Goal: Navigation & Orientation: Find specific page/section

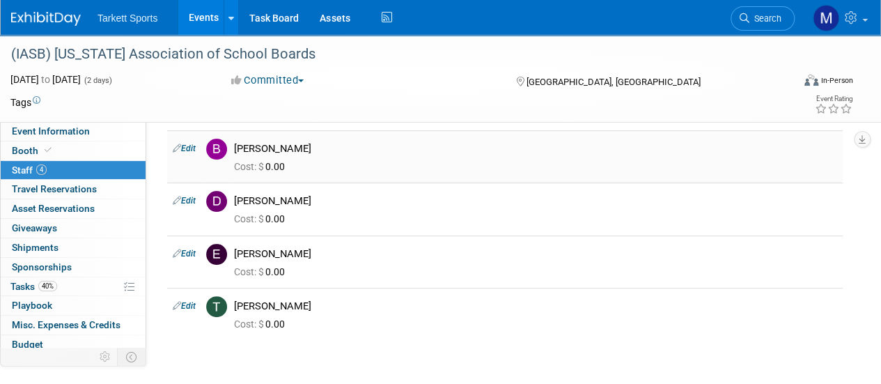
scroll to position [36, 0]
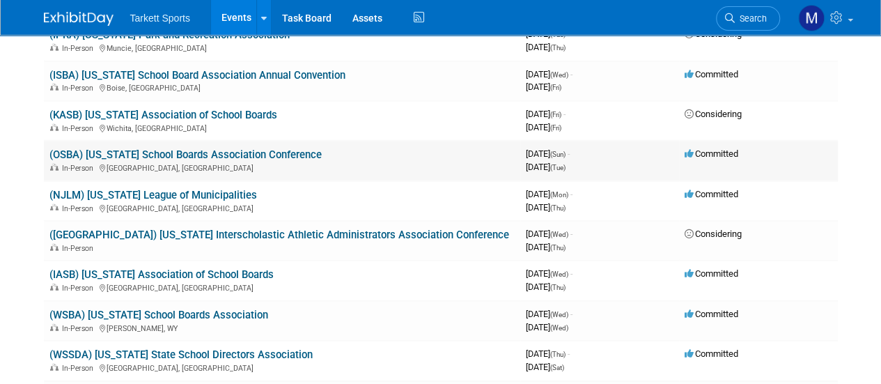
scroll to position [1740, 0]
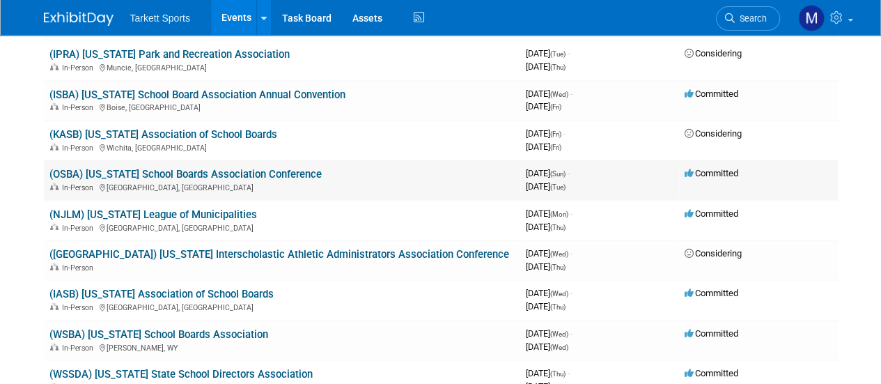
click at [151, 173] on link "(OSBA) [US_STATE] School Boards Association Conference" at bounding box center [185, 174] width 272 height 13
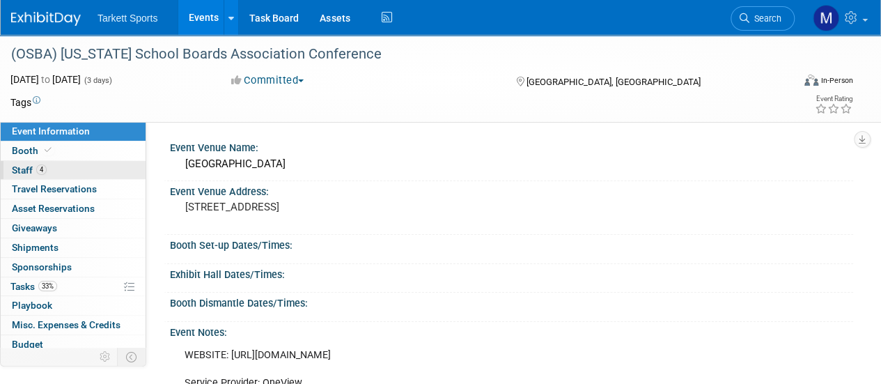
click at [74, 169] on link "4 Staff 4" at bounding box center [73, 170] width 145 height 19
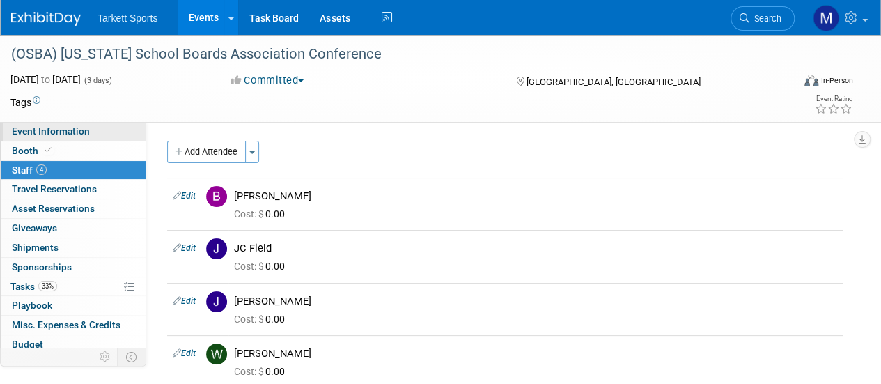
click at [74, 134] on span "Event Information" at bounding box center [51, 130] width 78 height 11
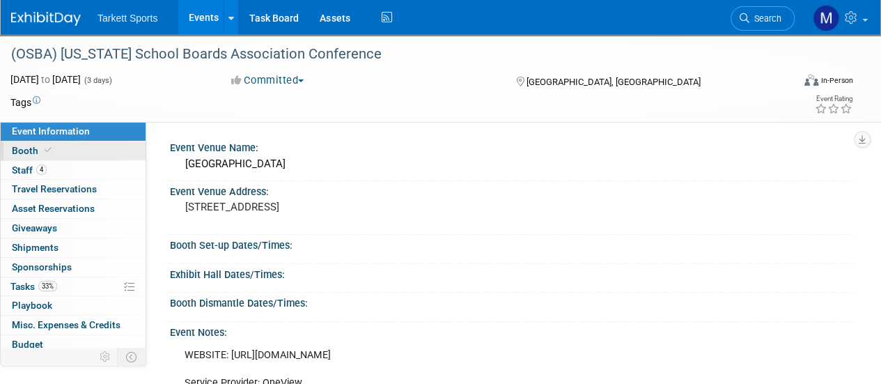
click at [79, 152] on link "Booth" at bounding box center [73, 150] width 145 height 19
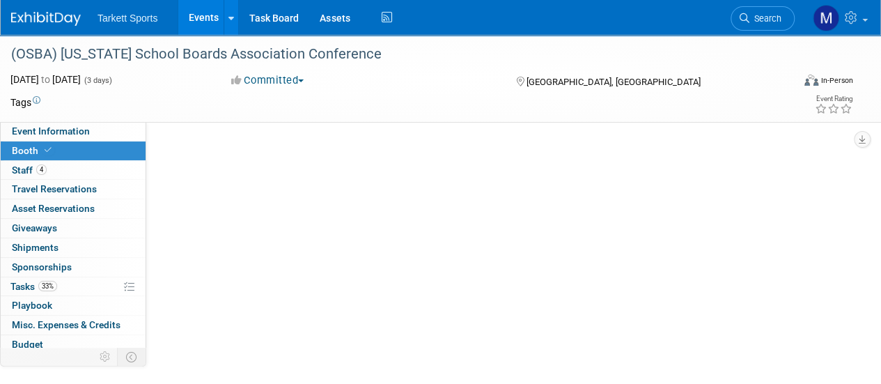
select select "FieldTurf, [PERSON_NAME], Indoor"
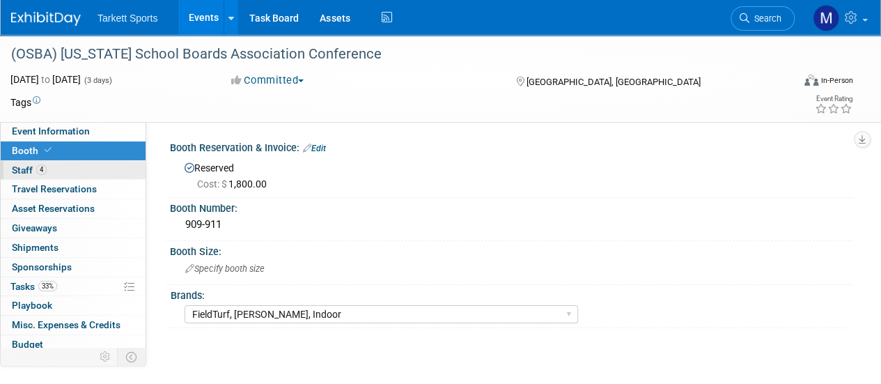
click at [88, 170] on link "4 Staff 4" at bounding box center [73, 170] width 145 height 19
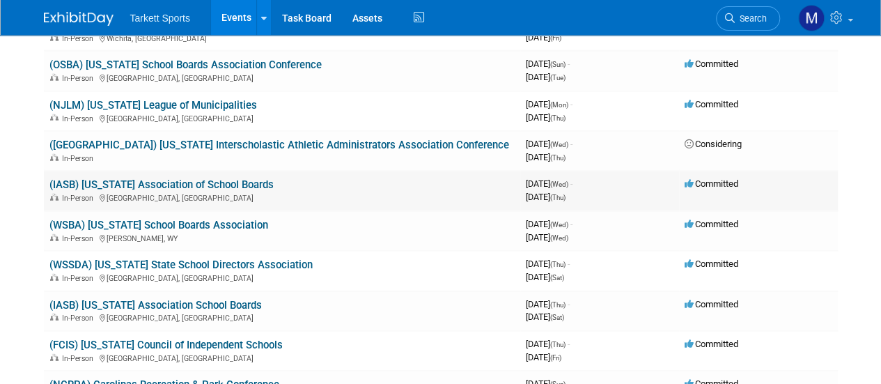
scroll to position [1880, 0]
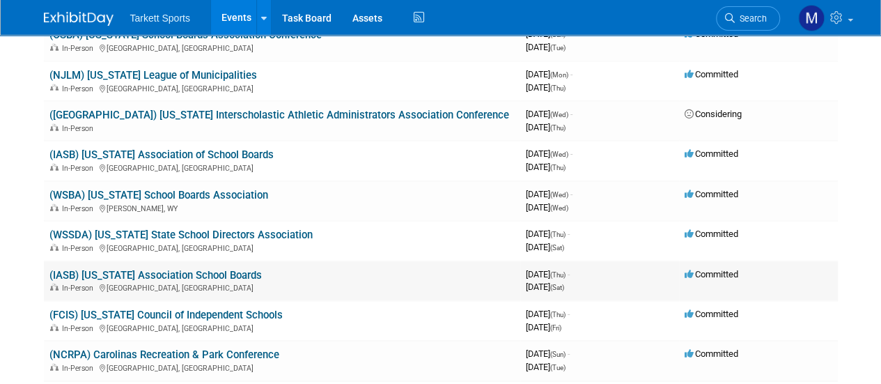
click at [193, 278] on link "(IASB) [US_STATE] Association School Boards" at bounding box center [155, 275] width 212 height 13
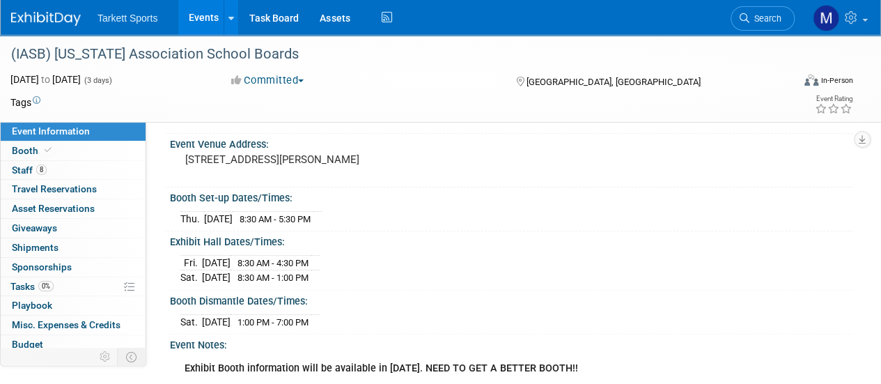
scroll to position [70, 0]
